Goal: Transaction & Acquisition: Purchase product/service

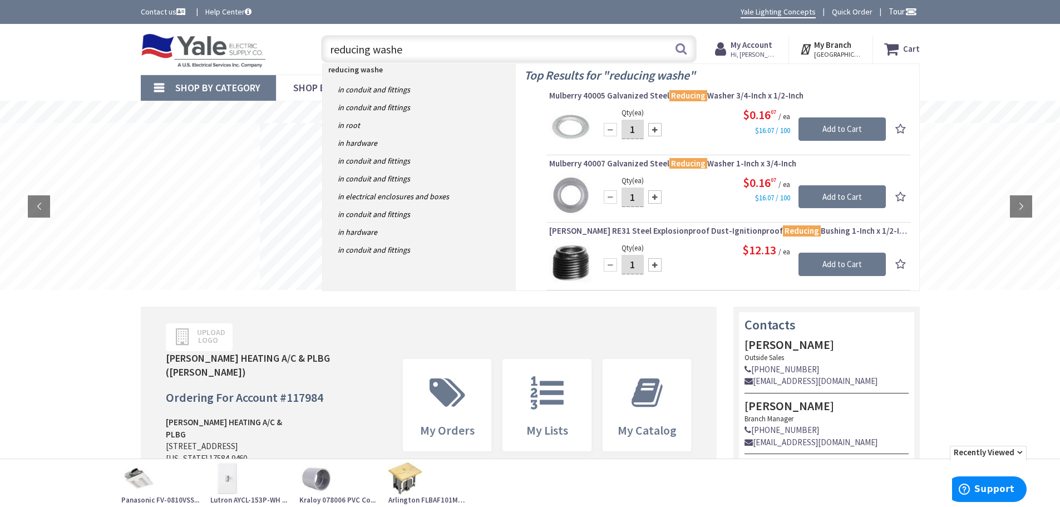
type input "reducing washer"
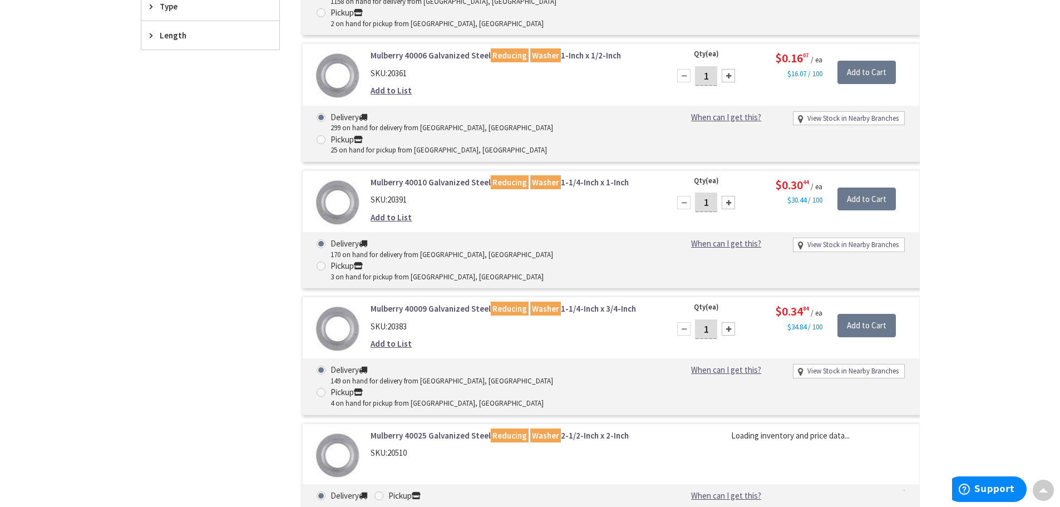
scroll to position [558, 0]
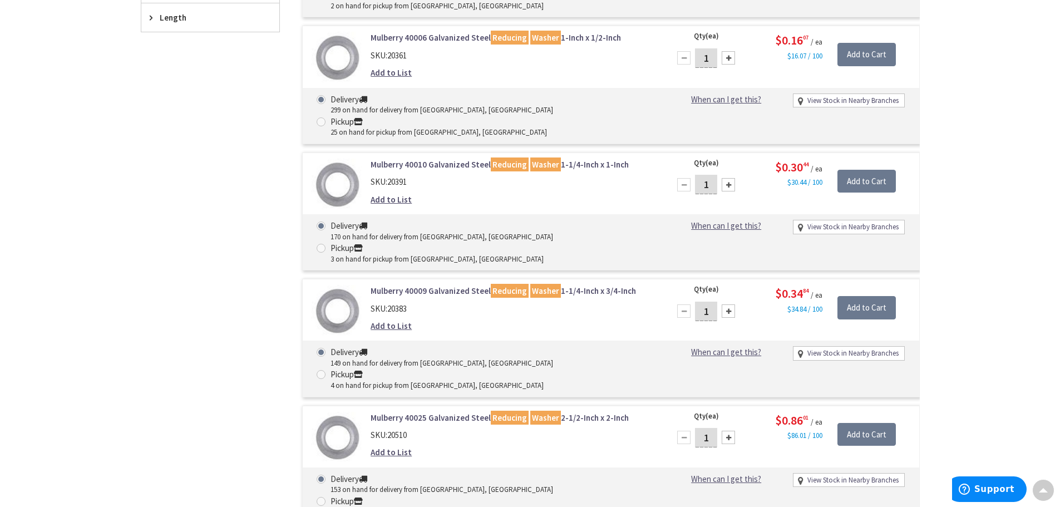
click at [730, 431] on div at bounding box center [728, 437] width 13 height 13
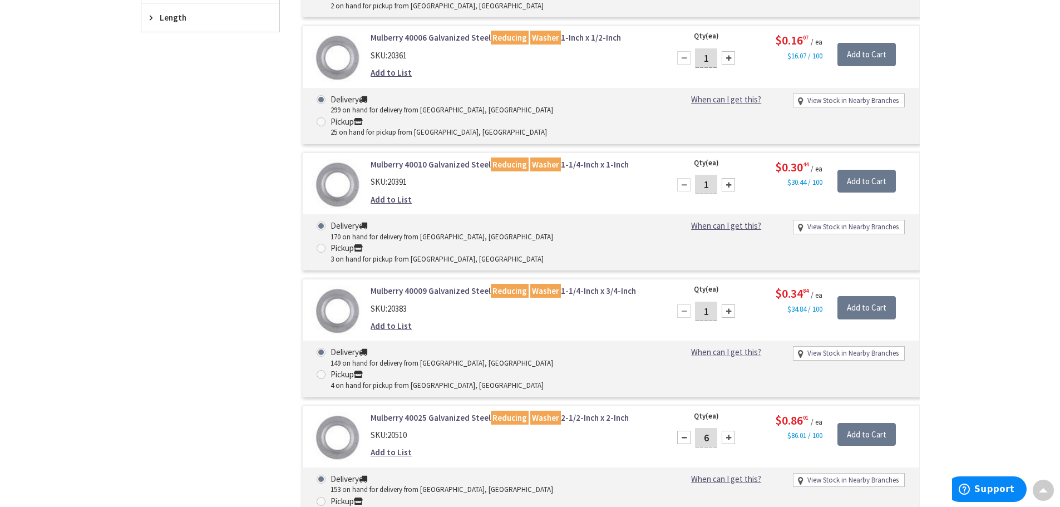
click at [730, 431] on div at bounding box center [728, 437] width 13 height 13
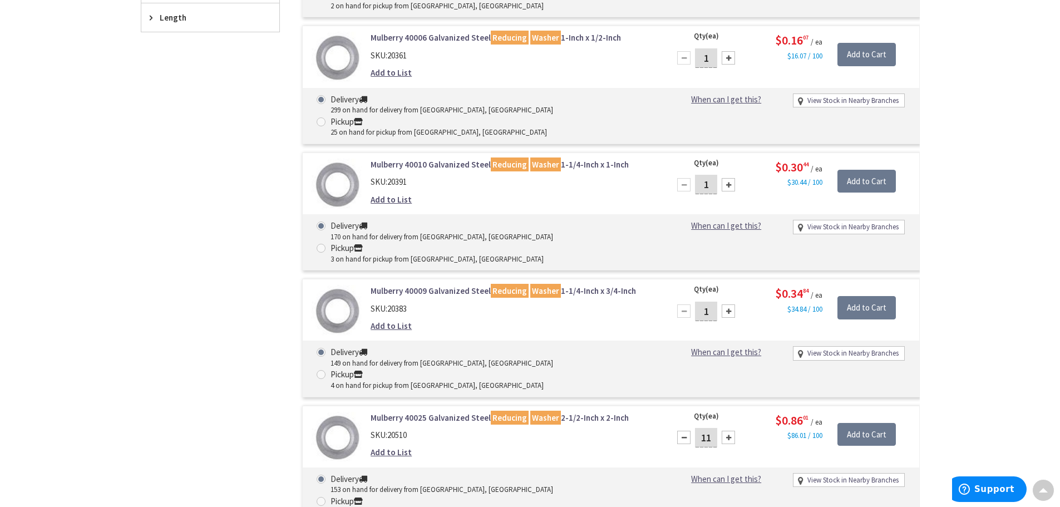
click at [730, 431] on div at bounding box center [728, 437] width 13 height 13
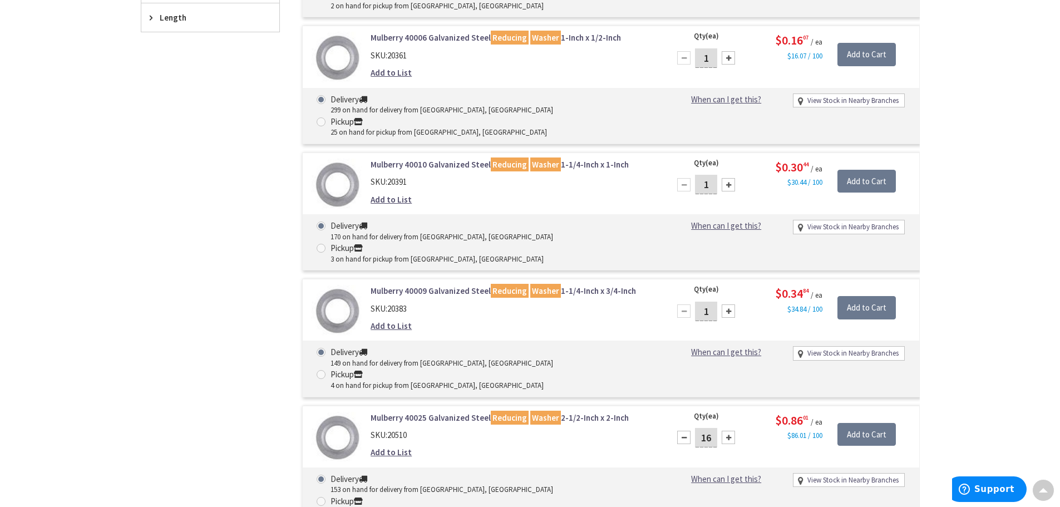
click at [730, 431] on div at bounding box center [728, 437] width 13 height 13
type input "20"
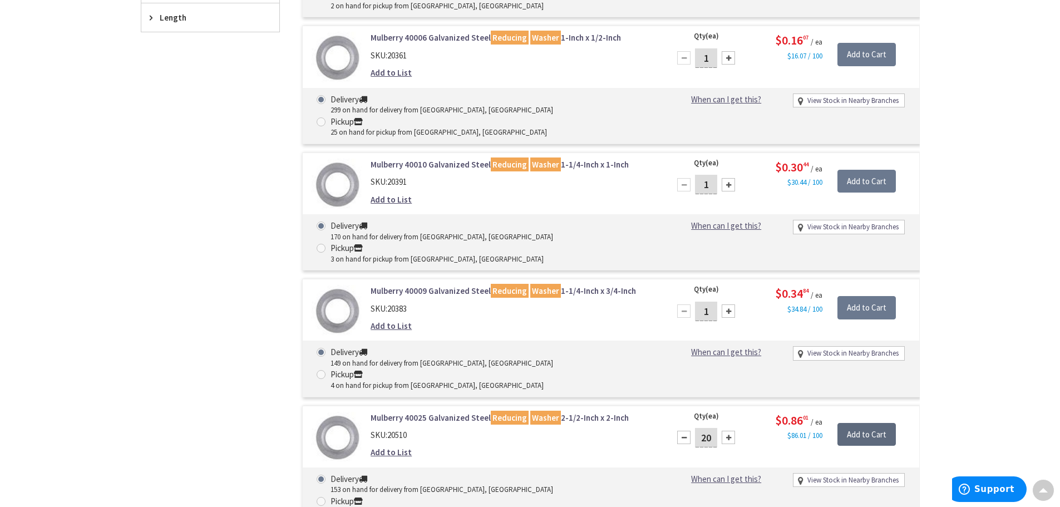
click at [870, 423] on input "Add to Cart" at bounding box center [866, 434] width 58 height 23
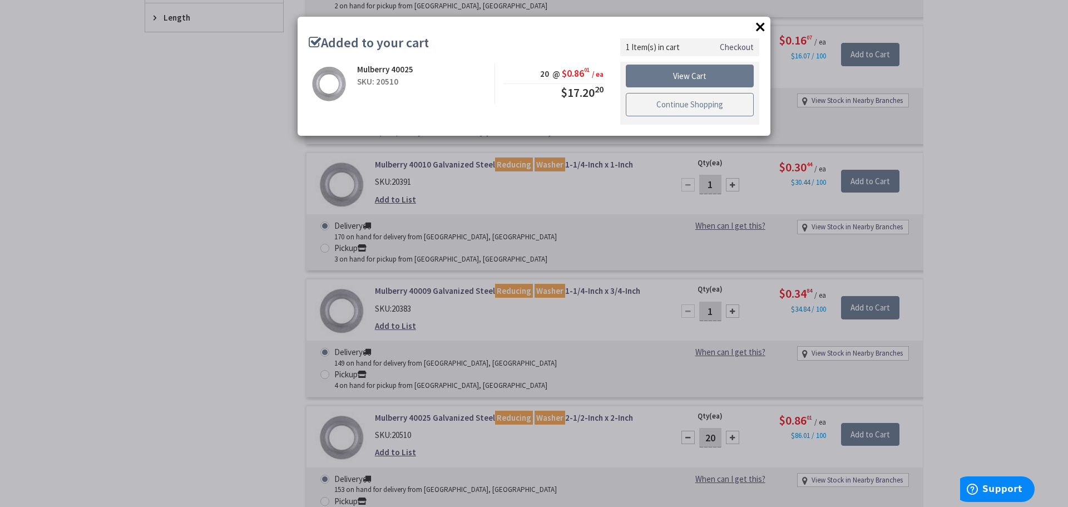
click at [682, 108] on link "Continue Shopping" at bounding box center [690, 104] width 128 height 23
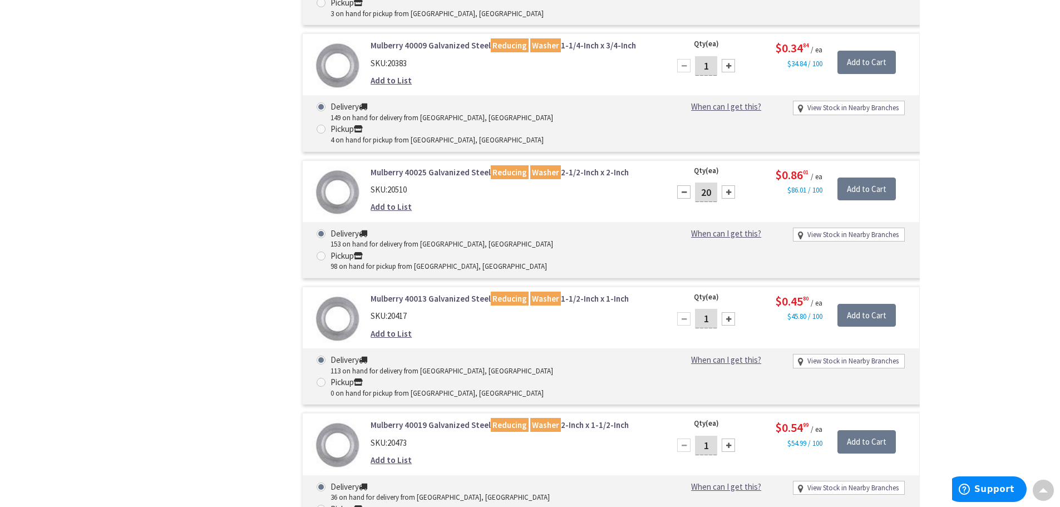
scroll to position [836, 0]
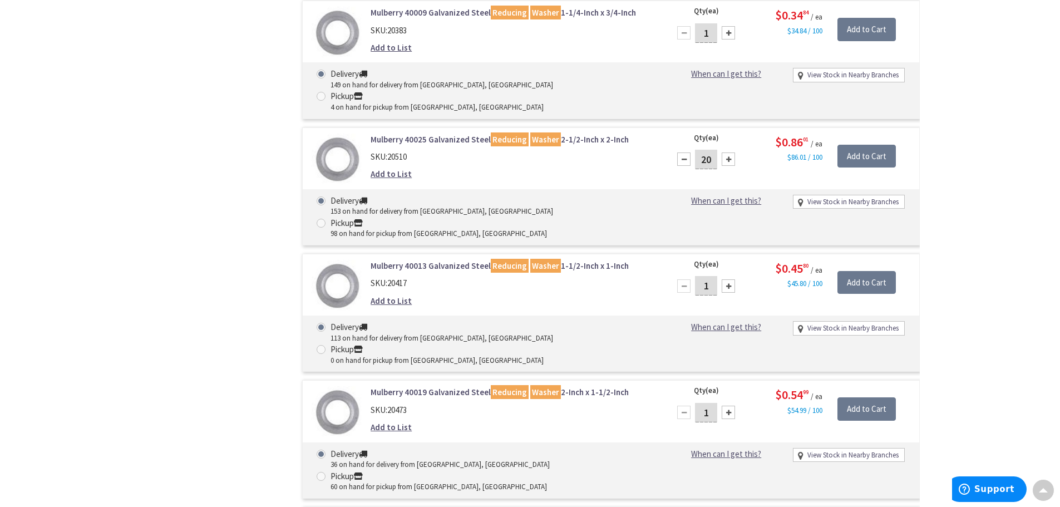
type input "20"
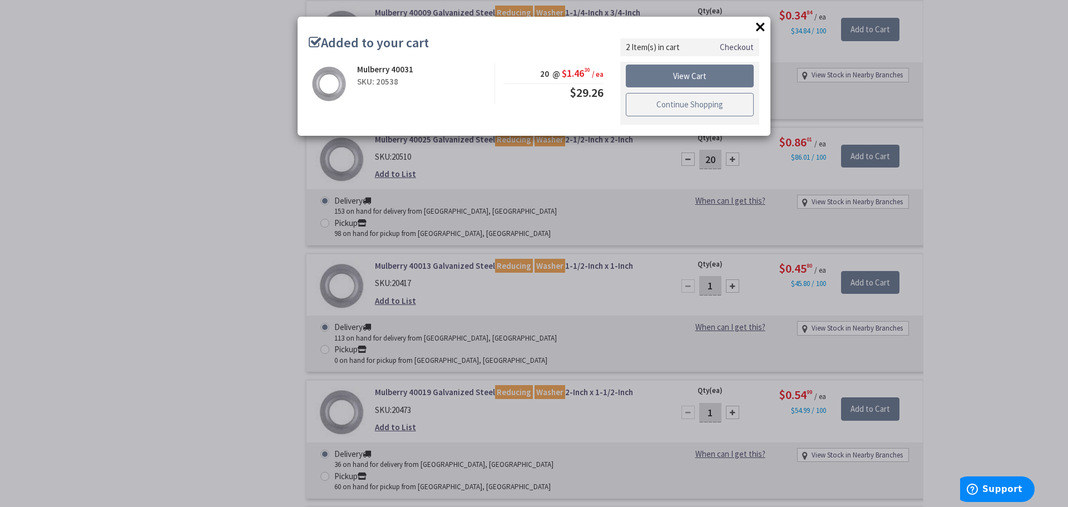
click at [690, 104] on link "Continue Shopping" at bounding box center [690, 104] width 128 height 23
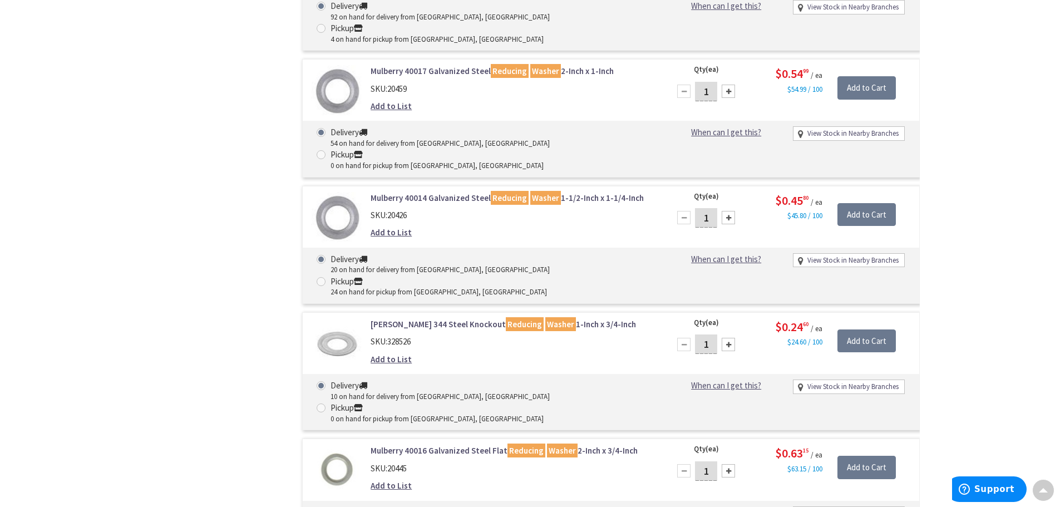
scroll to position [1837, 0]
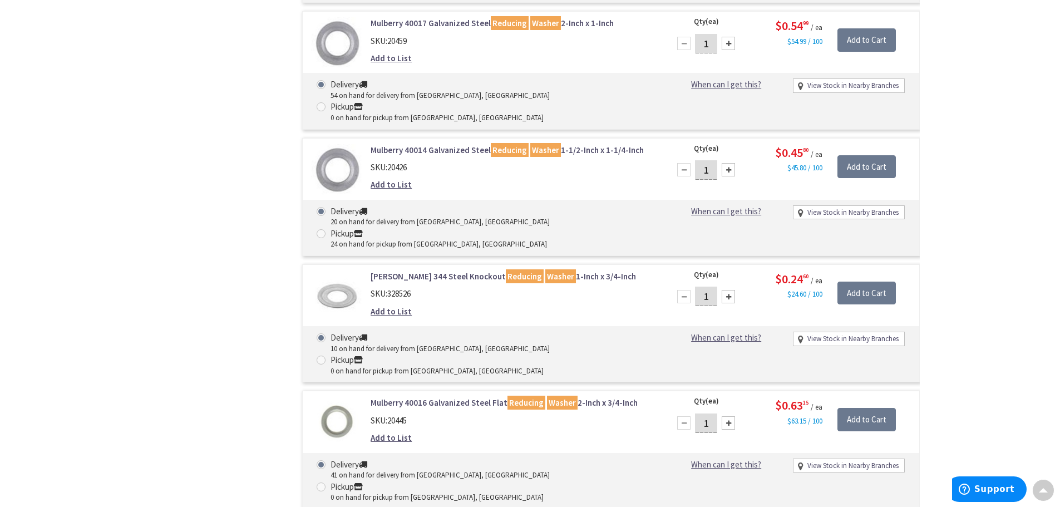
type input "10"
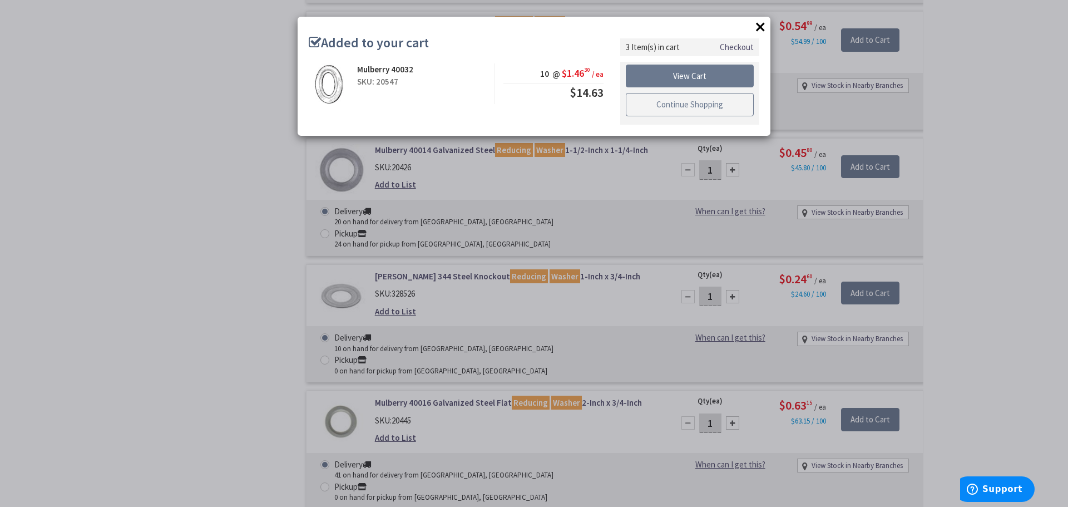
click at [692, 101] on link "Continue Shopping" at bounding box center [690, 104] width 128 height 23
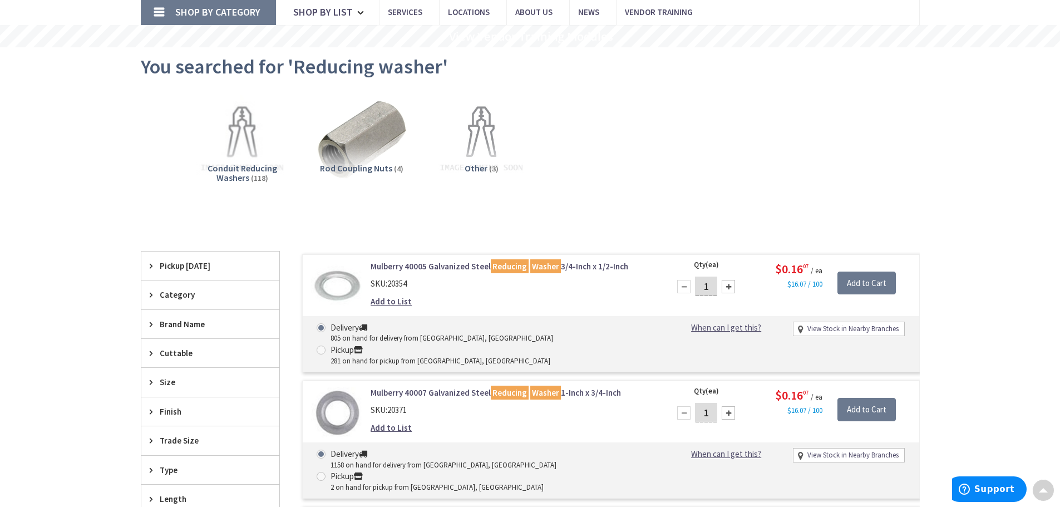
scroll to position [0, 0]
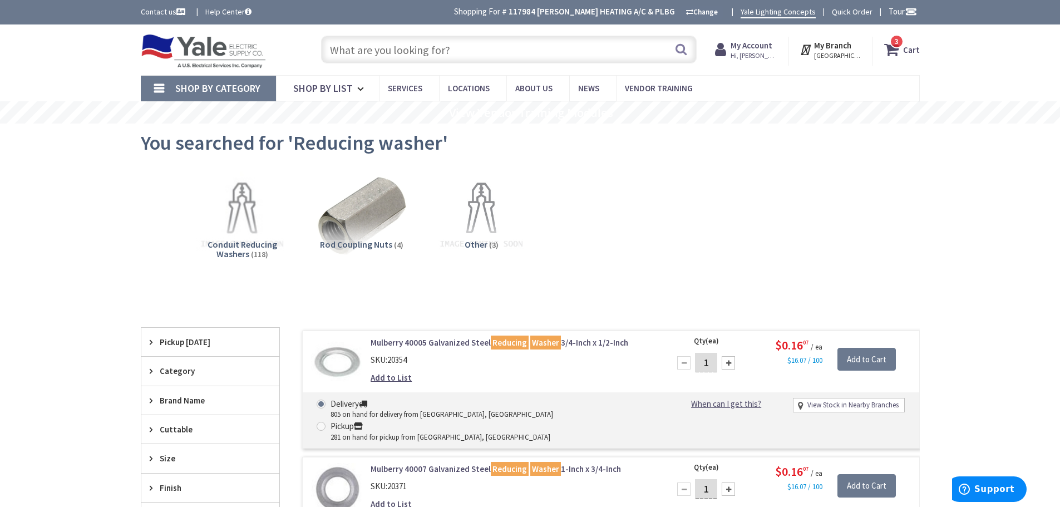
click at [411, 46] on input "text" at bounding box center [509, 50] width 376 height 28
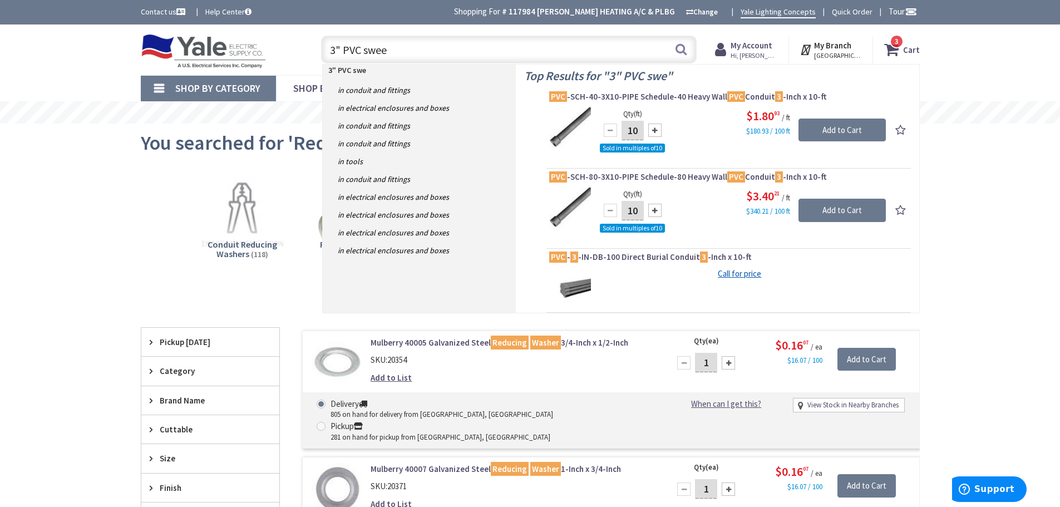
type input "3" PVC sweep"
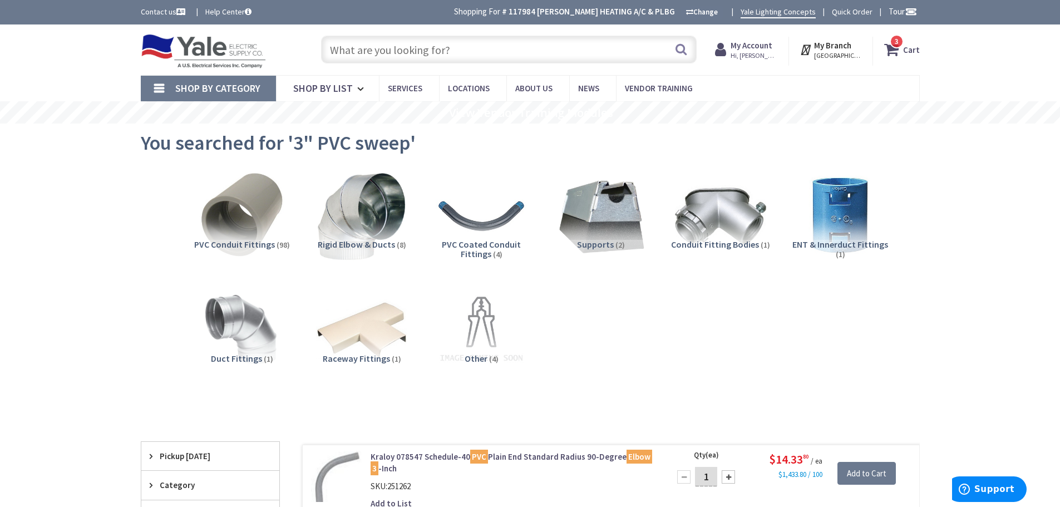
click at [386, 47] on input "text" at bounding box center [509, 50] width 376 height 28
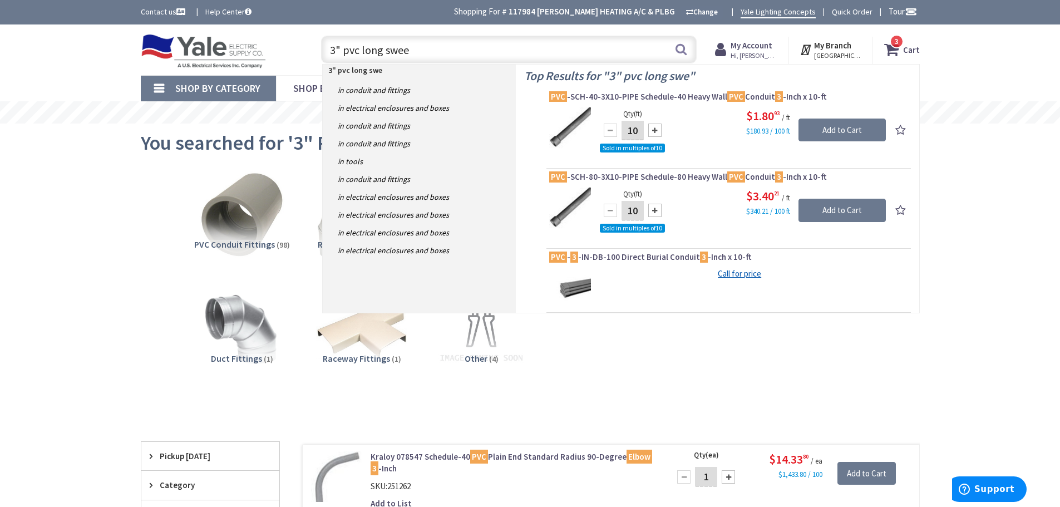
type input "3" pvc long sweep"
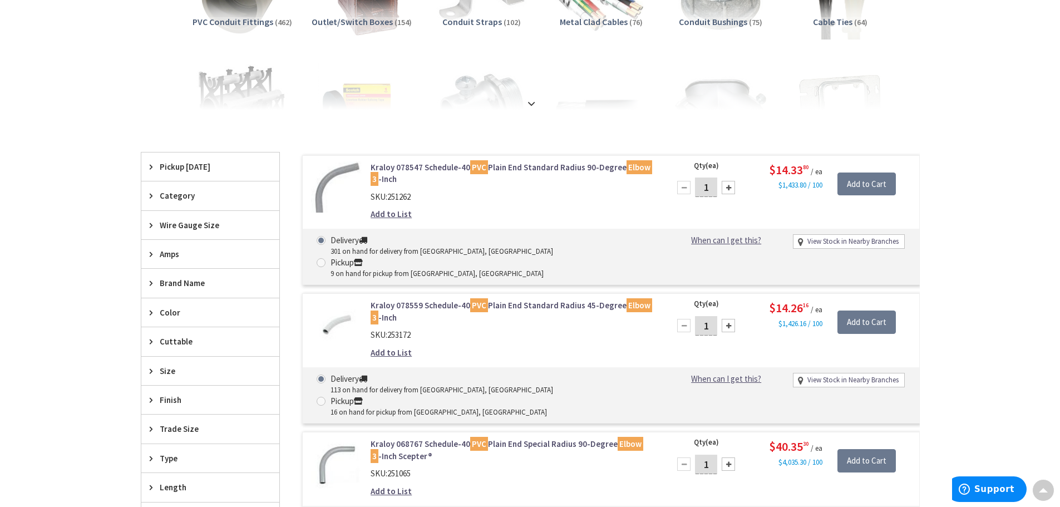
scroll to position [223, 0]
click at [430, 170] on link "Kraloy 078547 Schedule-40 PVC Plain End Standard Radius 90-Degree Elbow 3 -Inch" at bounding box center [512, 173] width 283 height 24
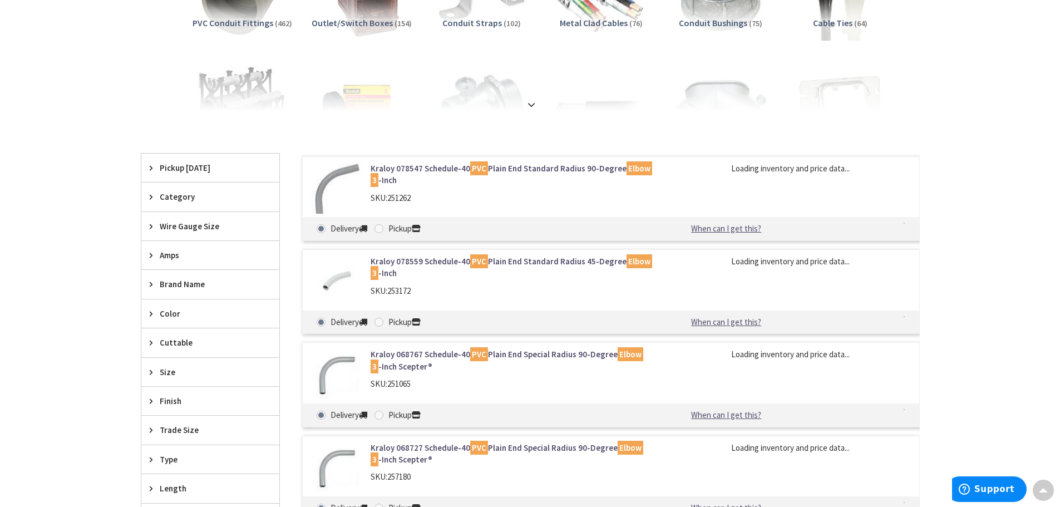
scroll to position [241, 0]
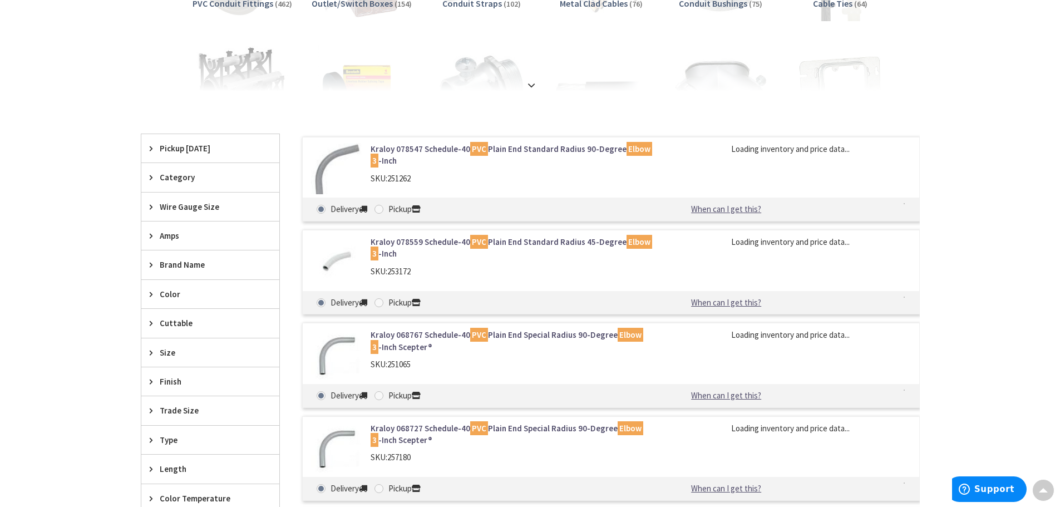
click at [385, 337] on link "Kraloy 068767 Schedule-40 PVC Plain End Special Radius 90-Degree Elbow 3 -Inch …" at bounding box center [512, 341] width 283 height 24
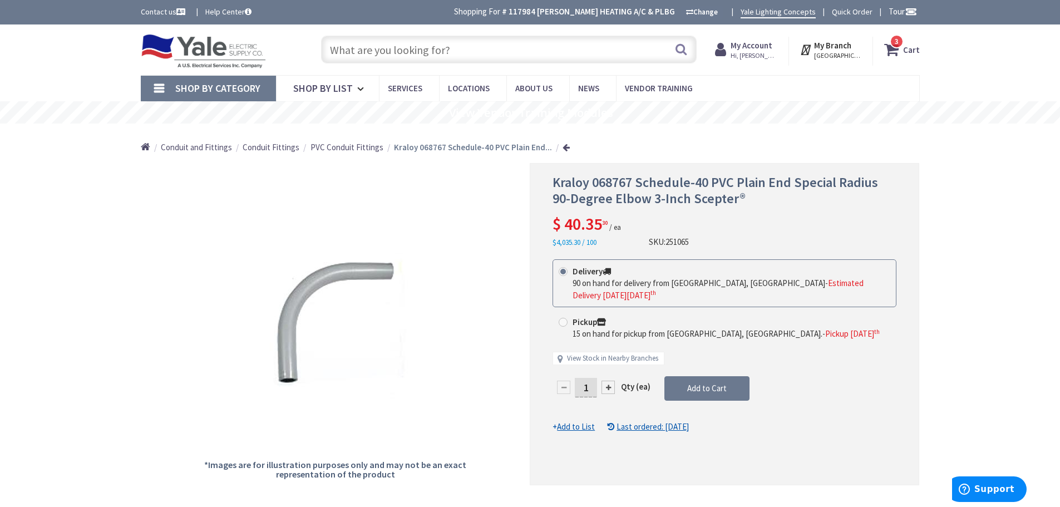
click at [608, 381] on div at bounding box center [608, 387] width 13 height 13
click at [608, 375] on div at bounding box center [724, 324] width 388 height 321
click at [608, 381] on div at bounding box center [608, 387] width 13 height 13
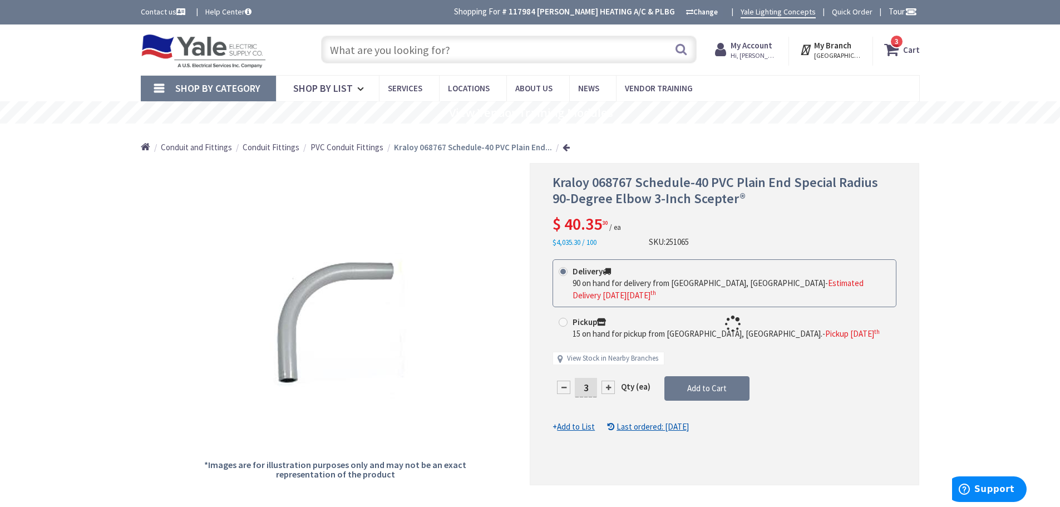
click at [608, 375] on div at bounding box center [724, 324] width 388 height 321
click at [608, 381] on div at bounding box center [608, 387] width 13 height 13
click at [608, 375] on div at bounding box center [724, 324] width 388 height 321
click at [608, 375] on form "This product is Discontinued Delivery 90 on hand for delivery from Cranbury, NJ…" at bounding box center [725, 346] width 344 height 174
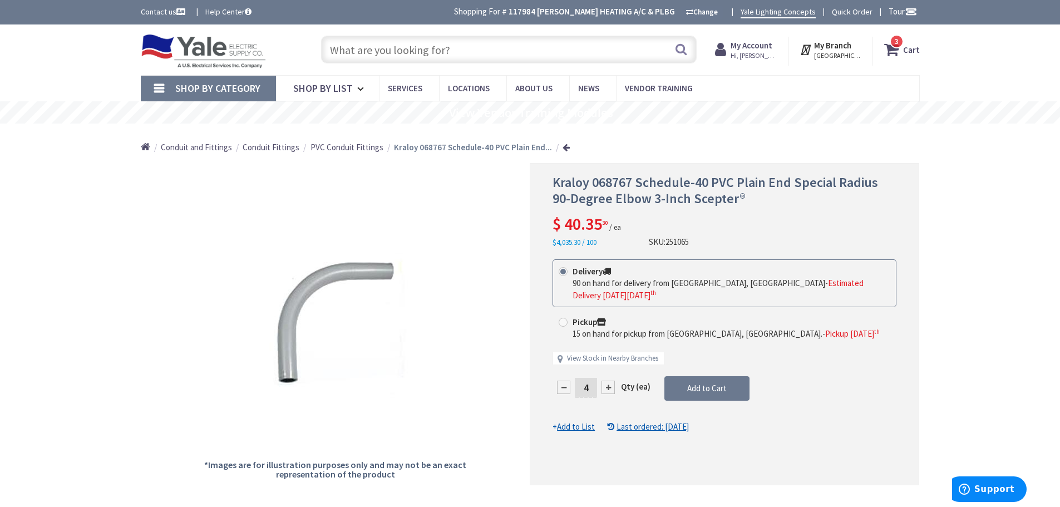
drag, startPoint x: 588, startPoint y: 375, endPoint x: 574, endPoint y: 380, distance: 14.6
click at [574, 380] on div "4" at bounding box center [586, 387] width 67 height 22
type input "20"
drag, startPoint x: 715, startPoint y: 377, endPoint x: 698, endPoint y: 395, distance: 24.8
click at [715, 377] on form "This product is Discontinued Delivery 90 on hand for delivery from Cranbury, NJ…" at bounding box center [725, 346] width 344 height 174
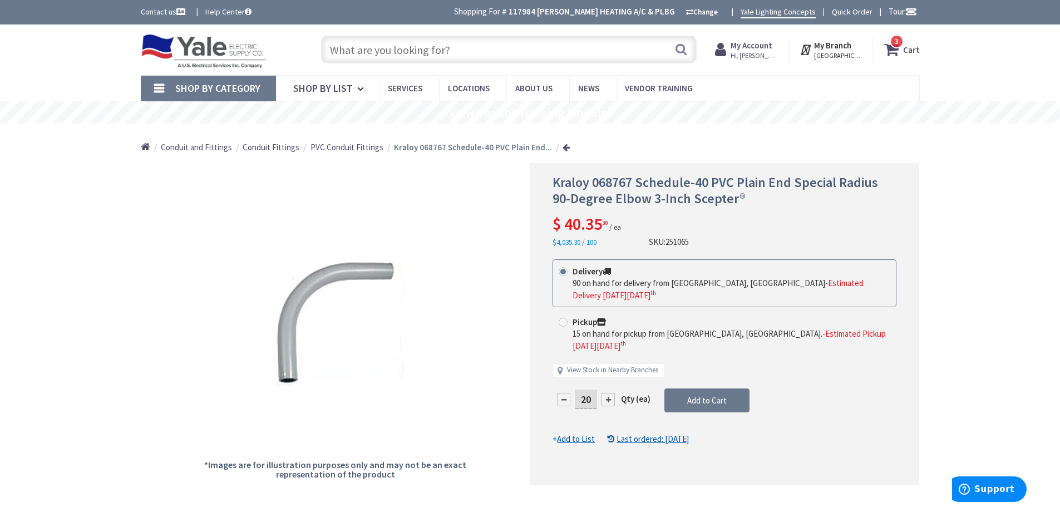
click at [361, 51] on input "text" at bounding box center [509, 50] width 376 height 28
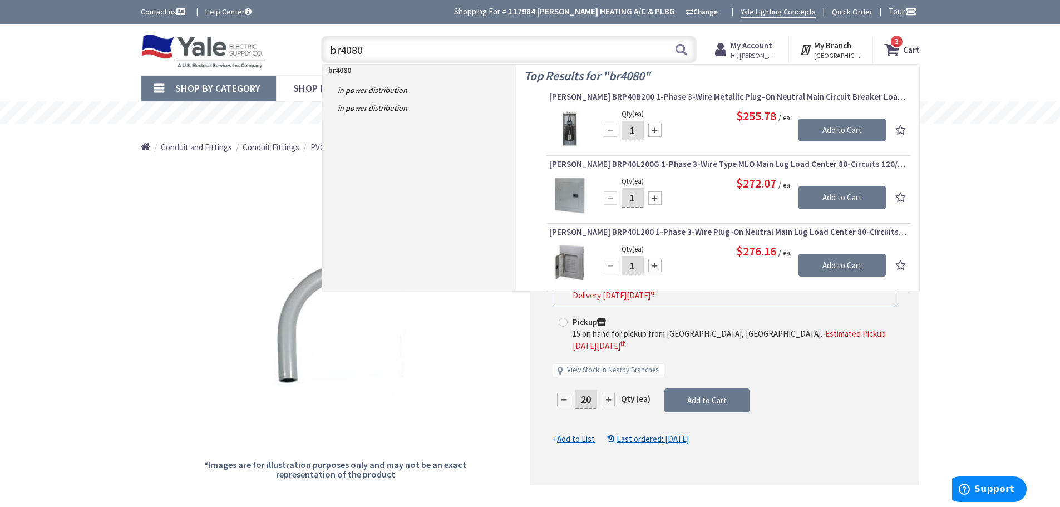
type input "br4080"
click at [637, 131] on input "1" at bounding box center [633, 130] width 22 height 19
type input "10"
click at [847, 132] on input "Add to Cart" at bounding box center [842, 130] width 87 height 23
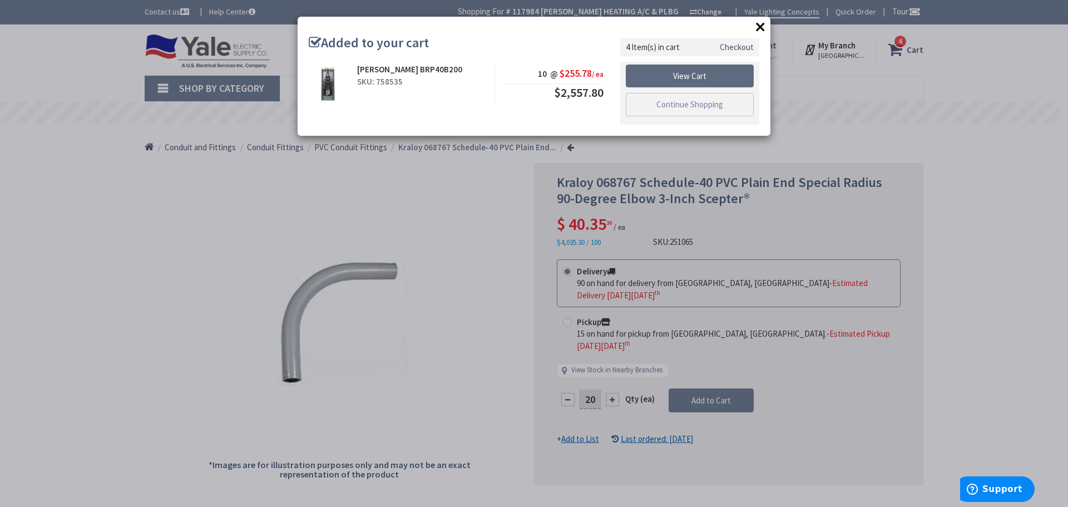
click at [684, 76] on link "View Cart" at bounding box center [690, 76] width 128 height 23
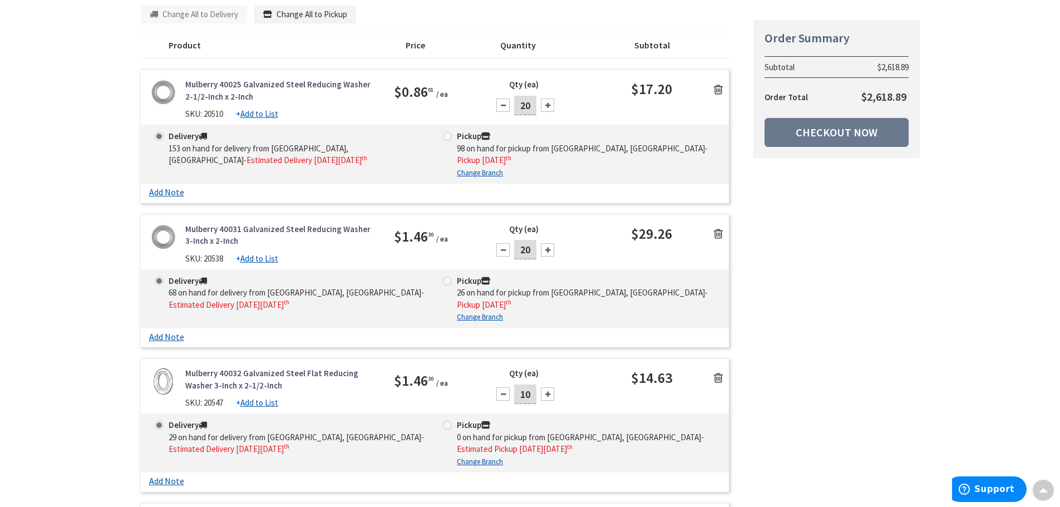
scroll to position [167, 0]
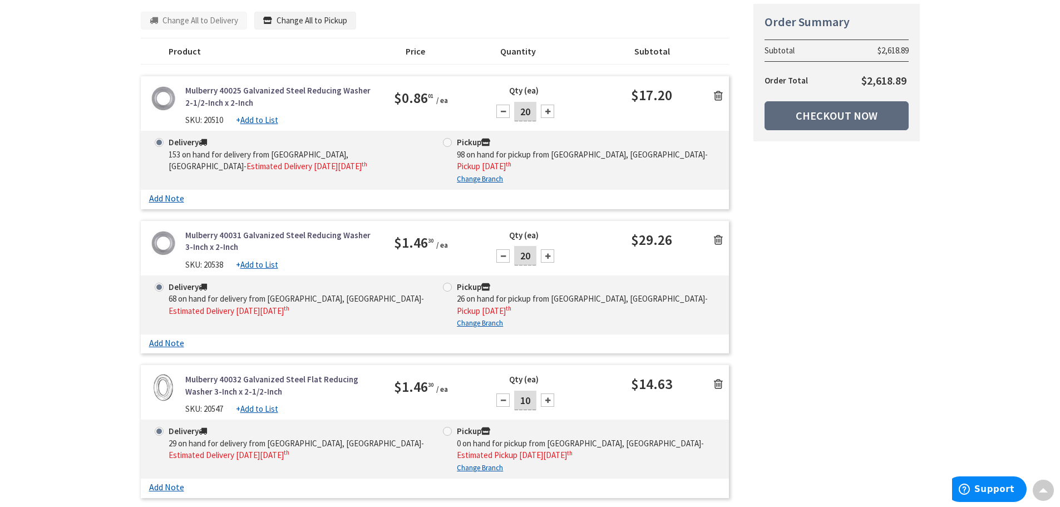
click at [834, 115] on link "Checkout Now" at bounding box center [837, 115] width 144 height 29
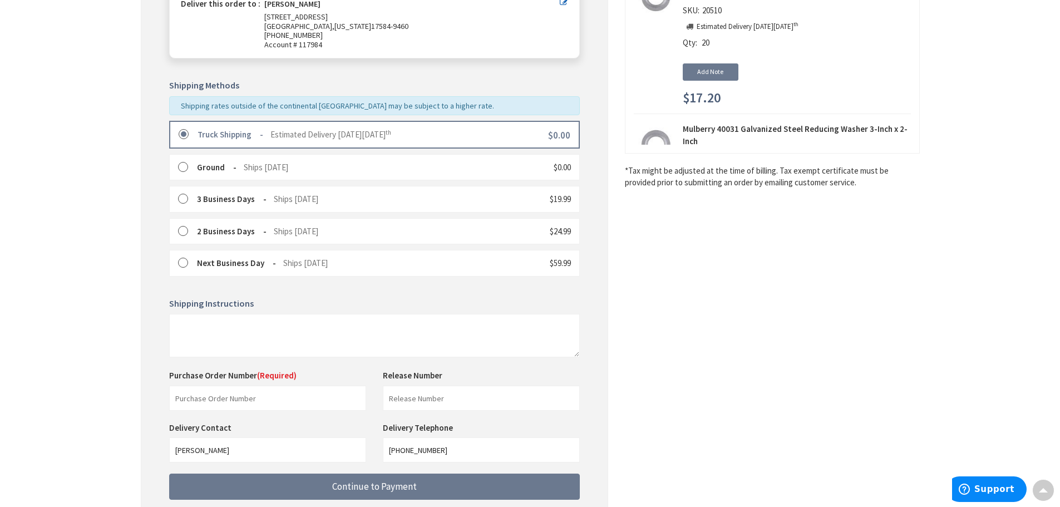
scroll to position [223, 0]
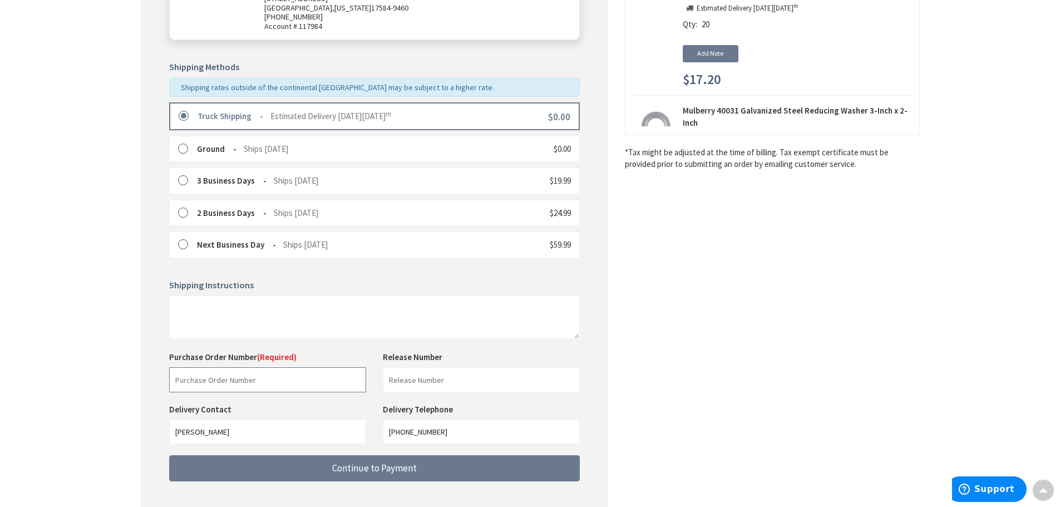
click at [200, 382] on input "text" at bounding box center [267, 379] width 197 height 25
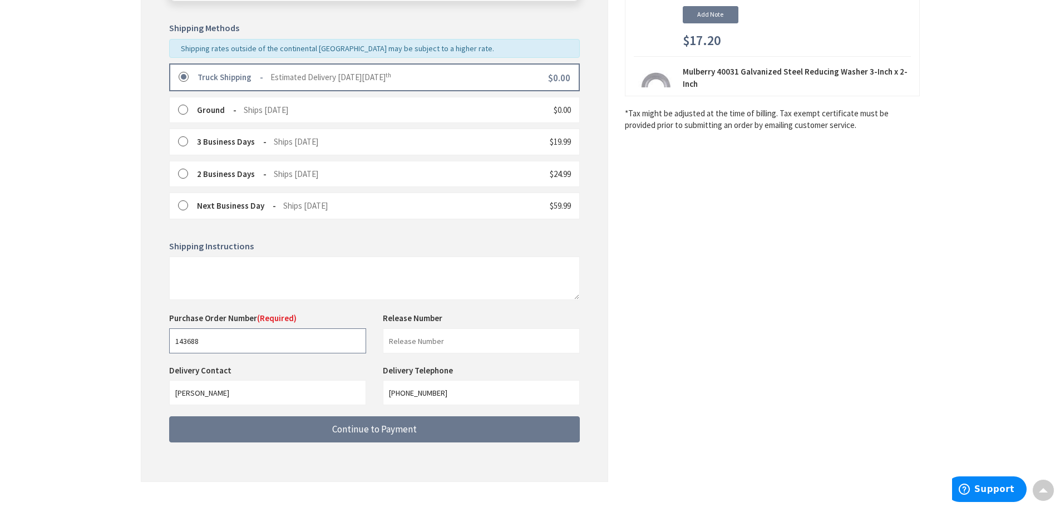
scroll to position [278, 0]
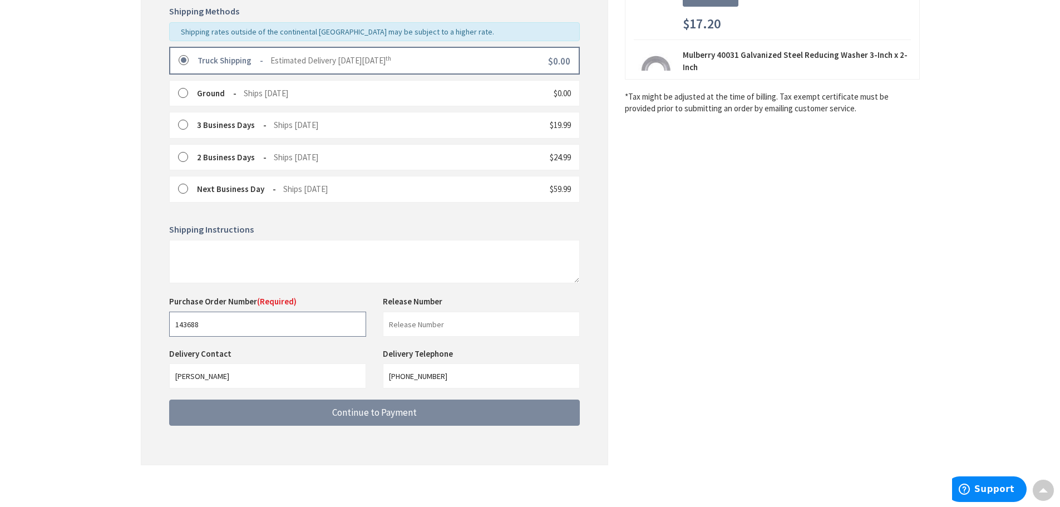
type input "143688"
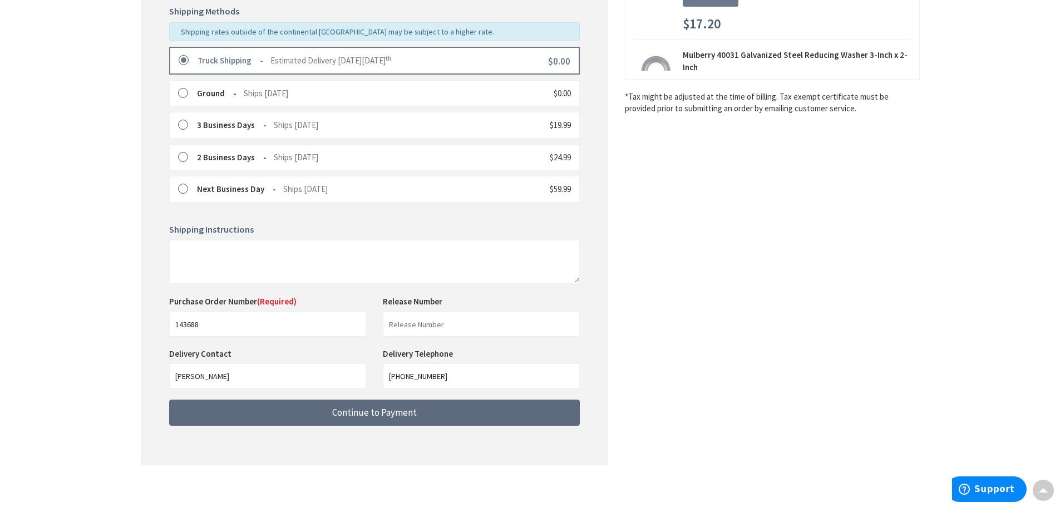
click at [369, 412] on span "Continue to Payment" at bounding box center [374, 412] width 85 height 12
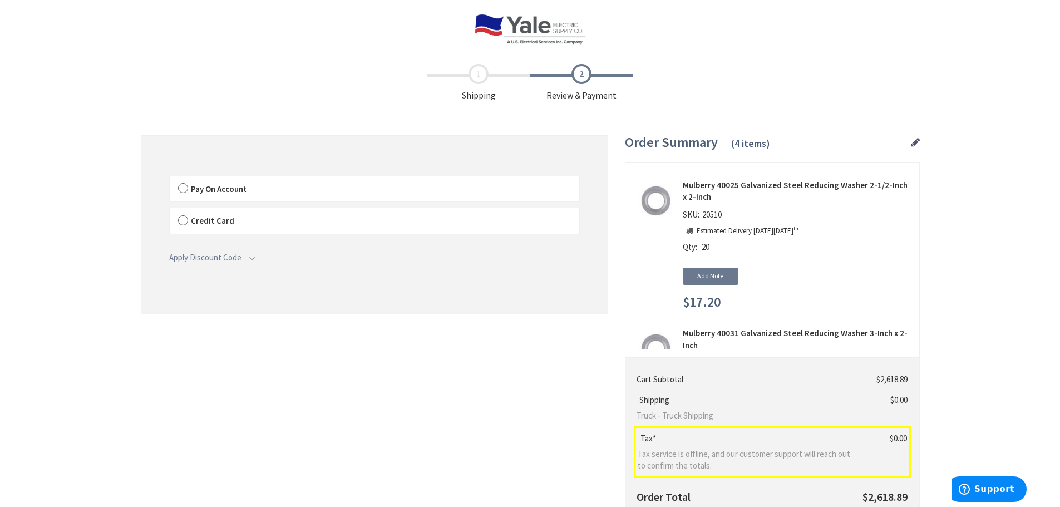
click at [182, 186] on label "Pay On Account" at bounding box center [375, 189] width 410 height 26
click at [170, 179] on input "Pay On Account" at bounding box center [170, 179] width 0 height 0
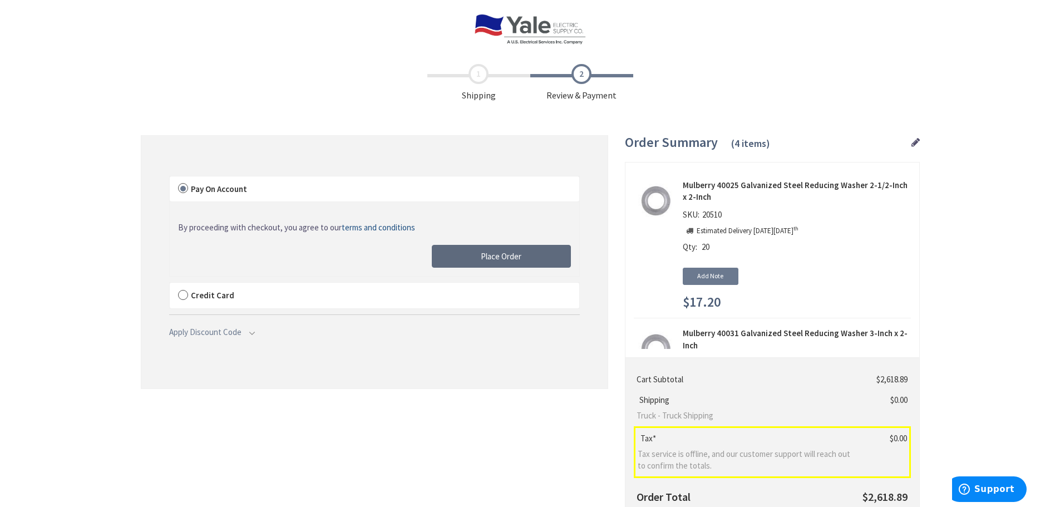
click at [502, 254] on span "Place Order" at bounding box center [501, 256] width 41 height 11
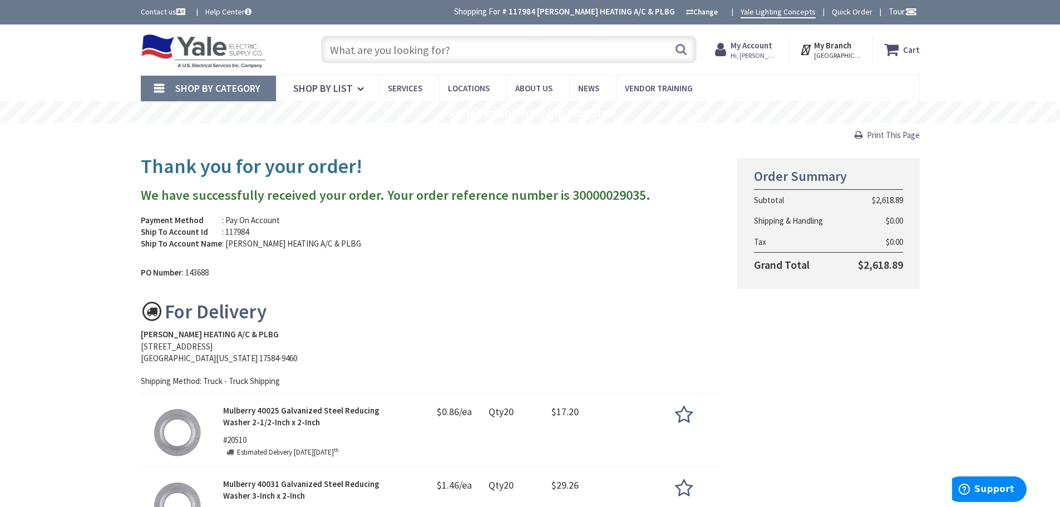
drag, startPoint x: 883, startPoint y: 134, endPoint x: 816, endPoint y: 437, distance: 309.9
click at [883, 134] on span "Print This Page" at bounding box center [893, 135] width 53 height 11
